Goal: Find specific page/section: Find specific page/section

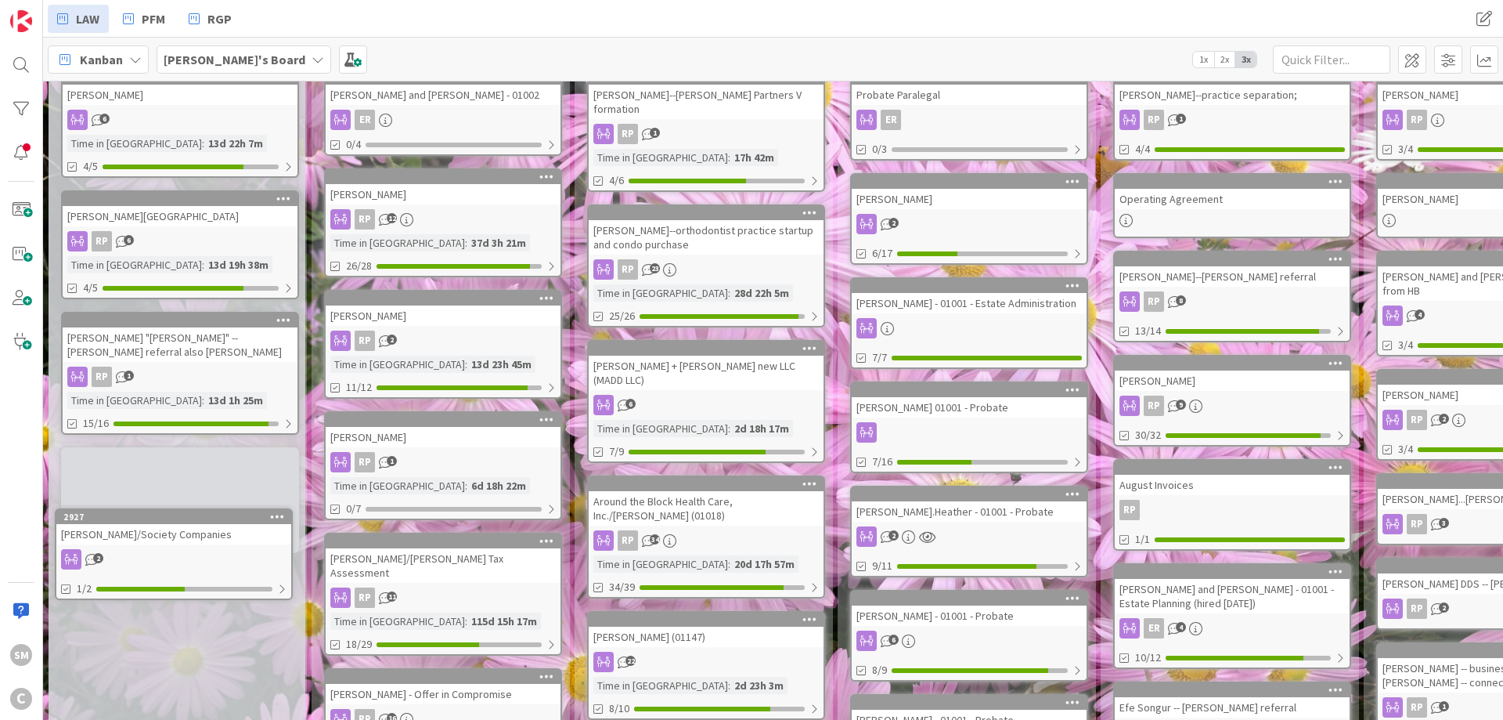
scroll to position [124, 0]
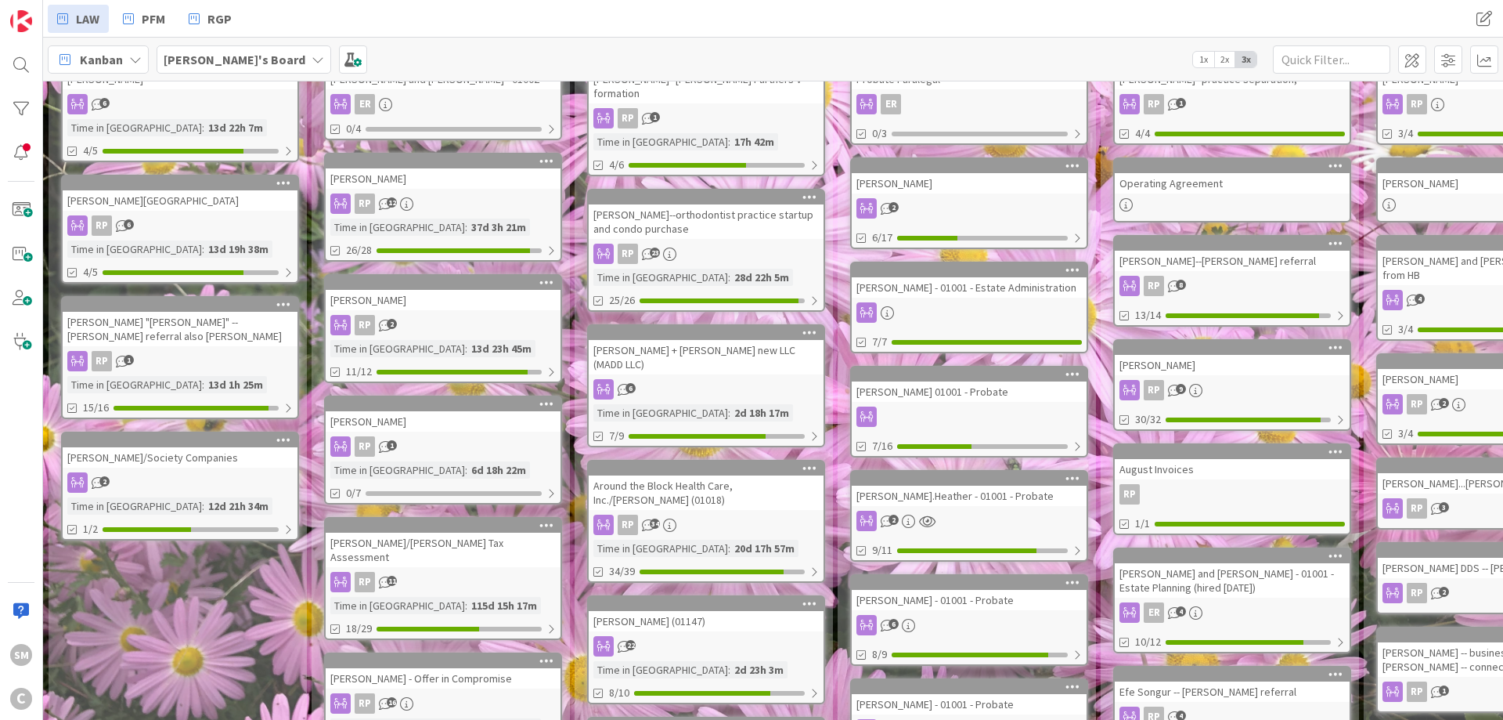
click at [165, 482] on div "2" at bounding box center [180, 482] width 235 height 20
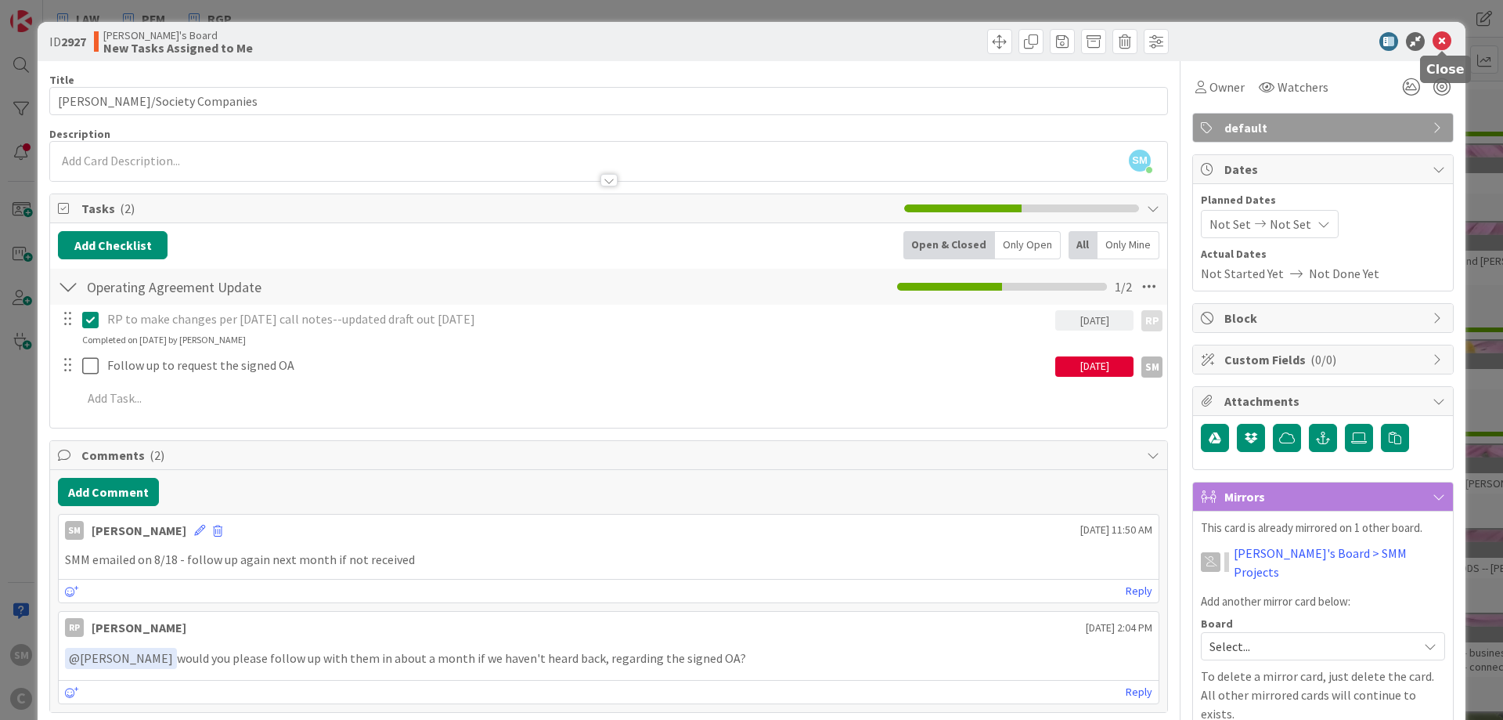
click at [1447, 41] on icon at bounding box center [1442, 41] width 19 height 19
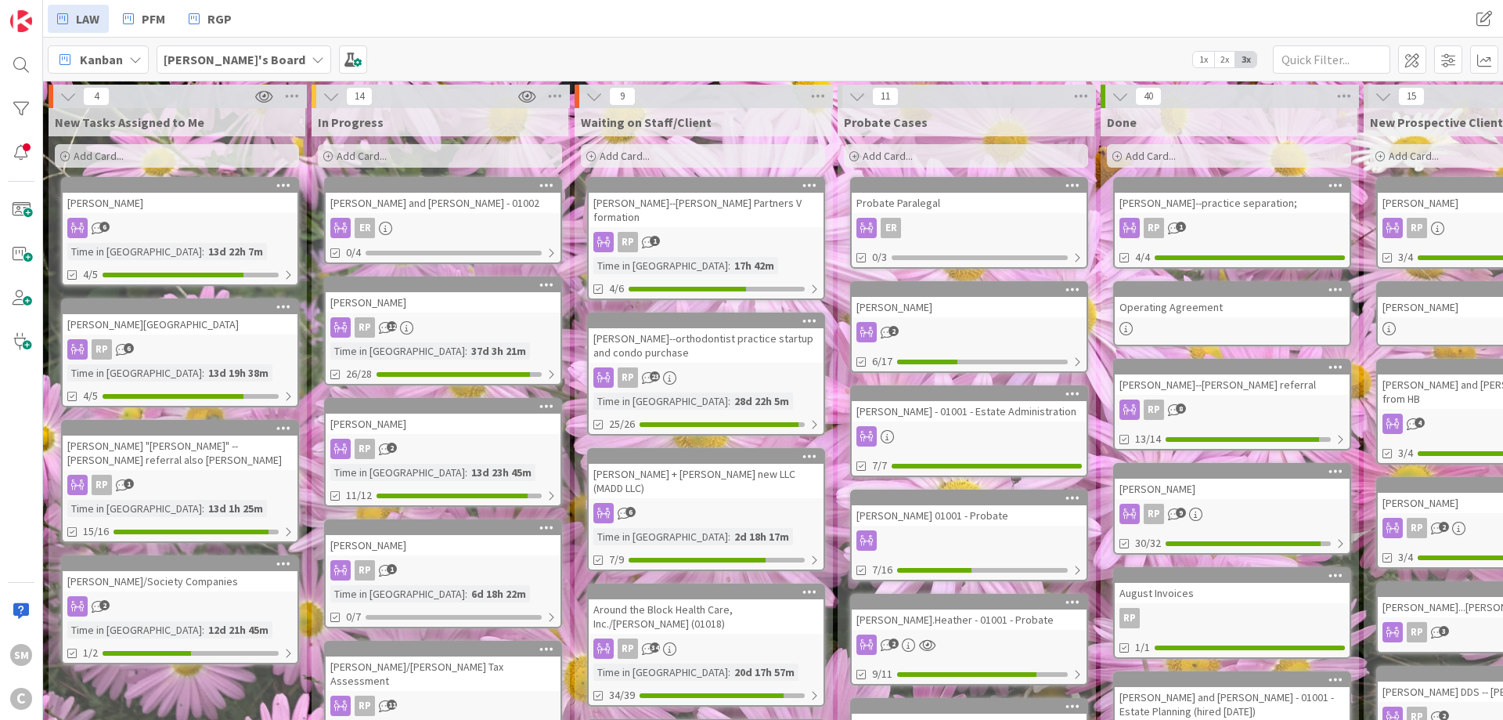
click at [181, 323] on div "[PERSON_NAME][GEOGRAPHIC_DATA]" at bounding box center [180, 324] width 235 height 20
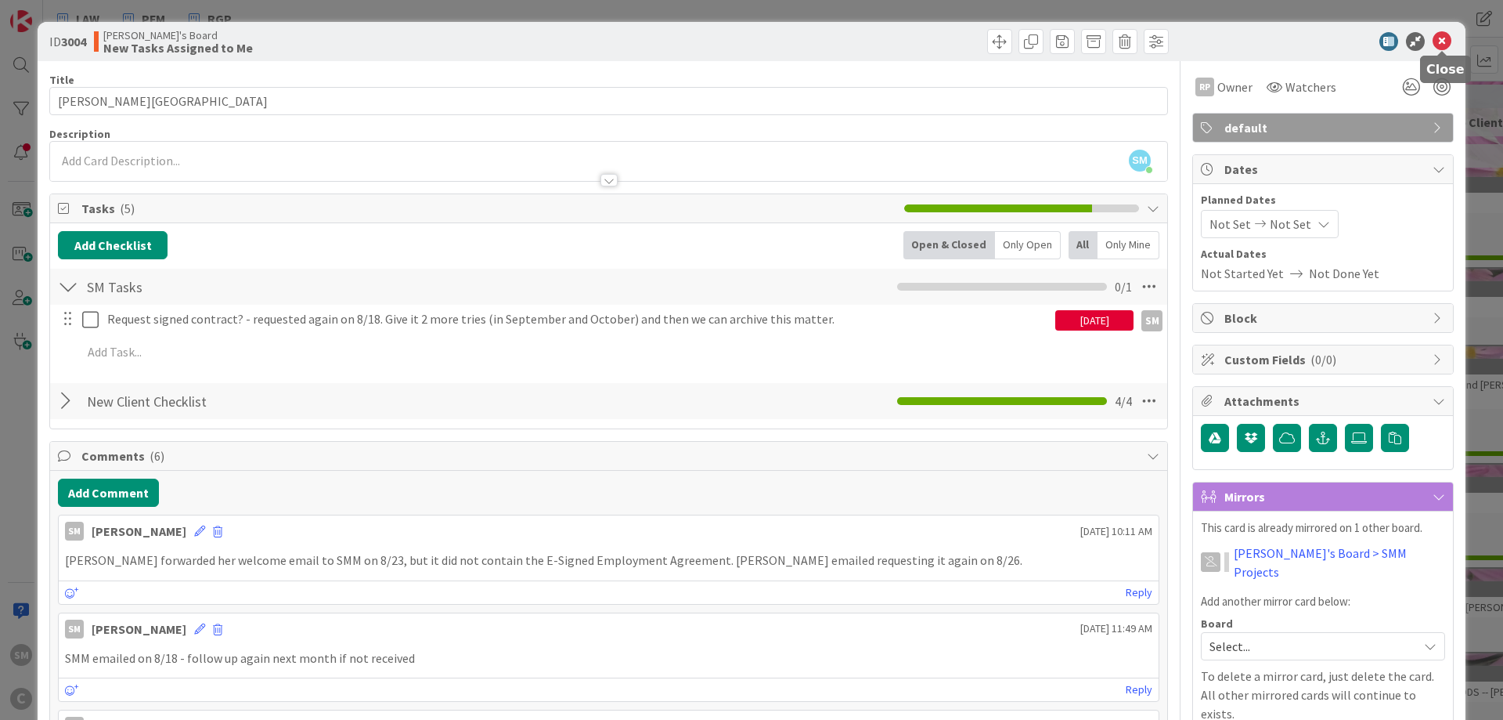
click at [1444, 39] on icon at bounding box center [1442, 41] width 19 height 19
